Goal: Navigation & Orientation: Find specific page/section

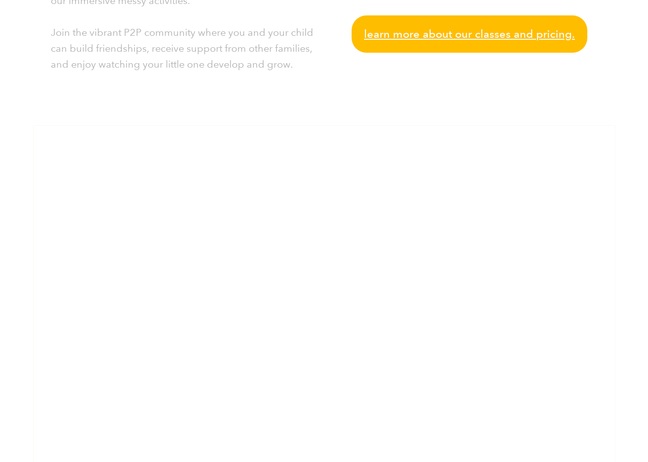
scroll to position [544, 0]
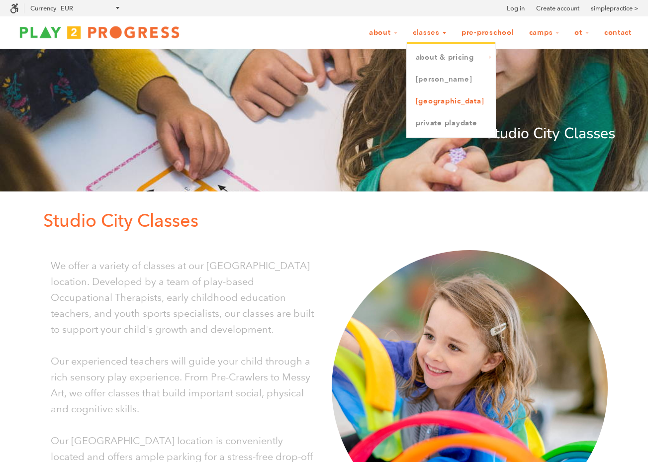
click at [445, 101] on link "[GEOGRAPHIC_DATA]" at bounding box center [451, 101] width 88 height 22
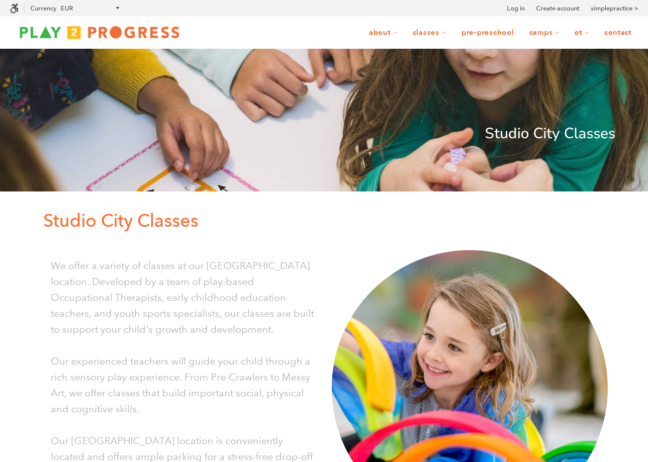
scroll to position [0, 0]
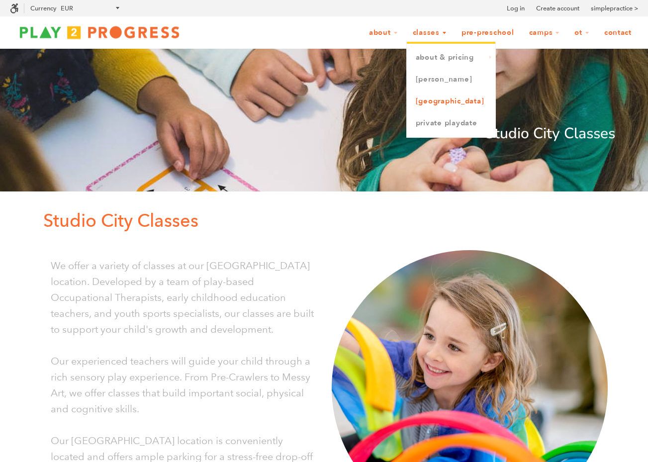
click at [433, 103] on link "[GEOGRAPHIC_DATA]" at bounding box center [451, 101] width 88 height 22
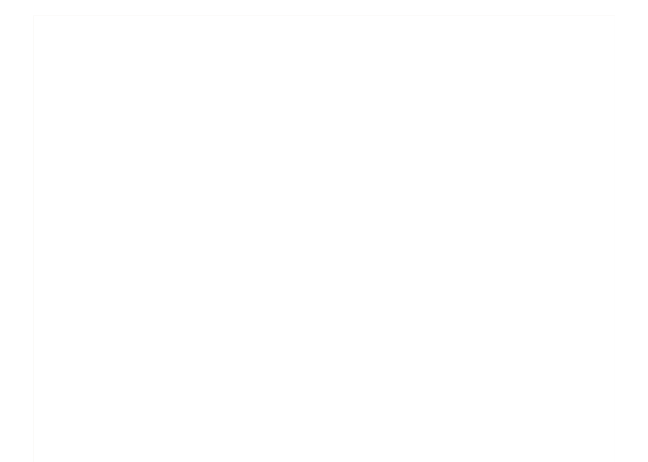
scroll to position [613, 0]
